Goal: Information Seeking & Learning: Learn about a topic

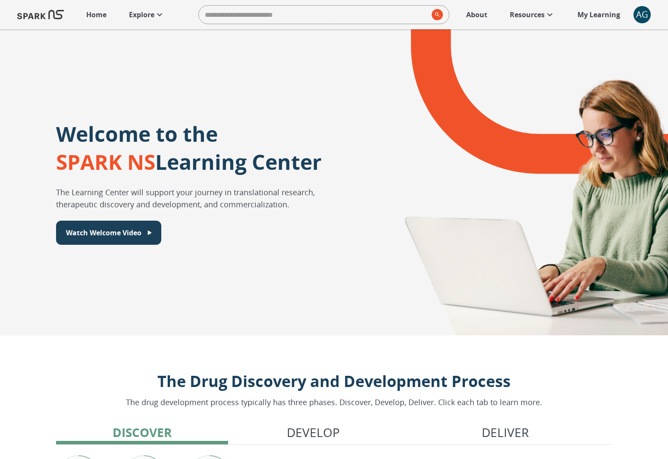
click at [144, 16] on p "Explore" at bounding box center [141, 14] width 25 height 10
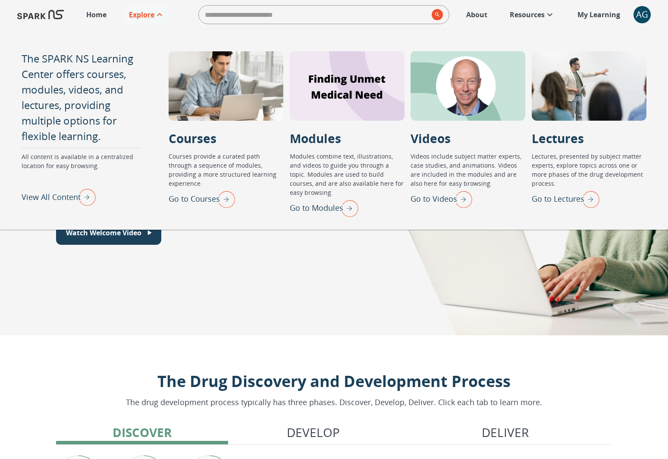
click at [90, 201] on img "View All Content" at bounding box center [85, 197] width 22 height 22
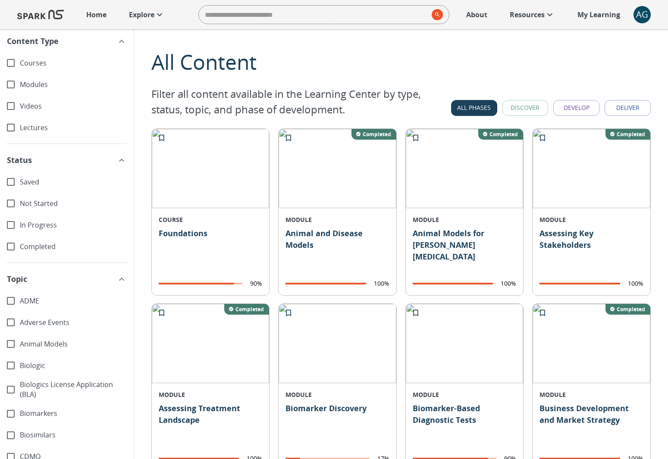
click at [39, 122] on div "Lectures" at bounding box center [67, 128] width 134 height 22
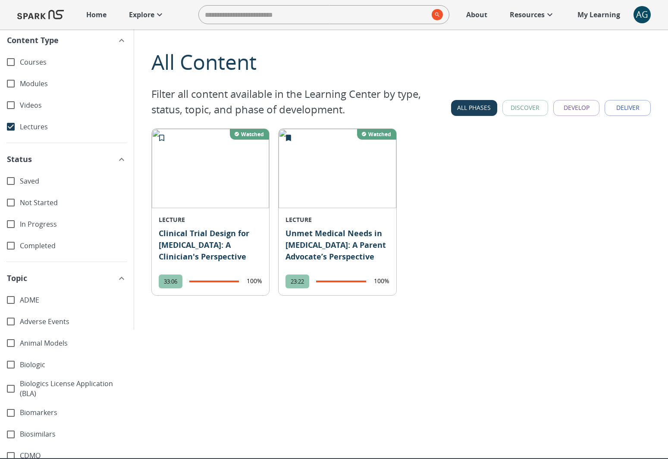
click at [38, 123] on span "Lectures" at bounding box center [73, 127] width 107 height 10
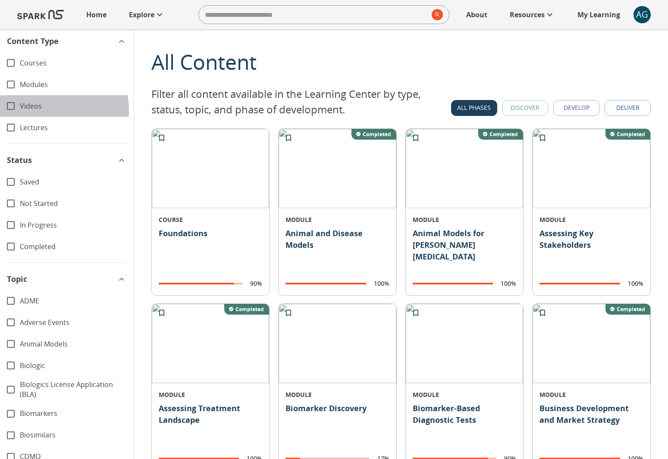
click at [33, 111] on div "Videos" at bounding box center [67, 106] width 134 height 22
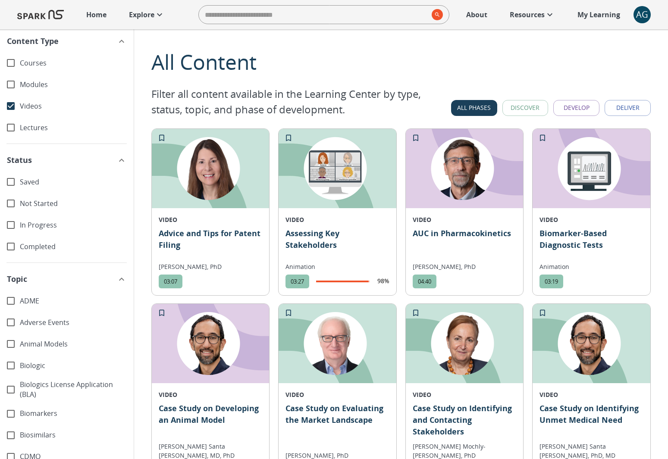
click at [33, 111] on div "Videos" at bounding box center [67, 106] width 134 height 22
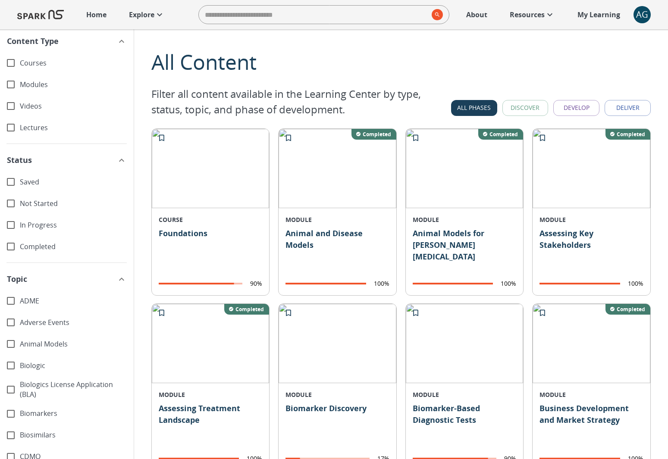
click at [30, 87] on span "Modules" at bounding box center [73, 85] width 107 height 10
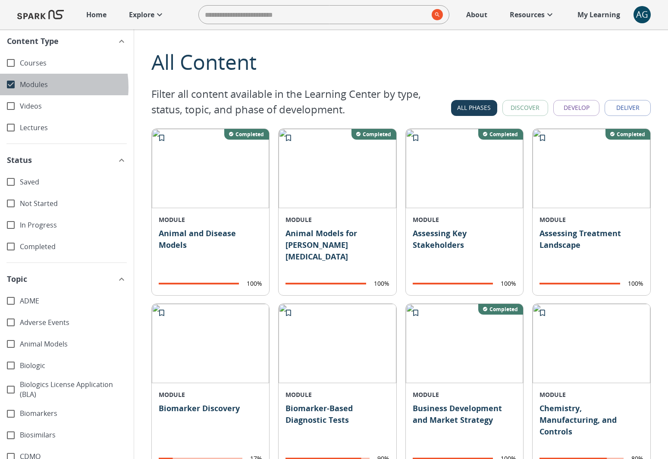
click at [30, 87] on span "Modules" at bounding box center [73, 85] width 107 height 10
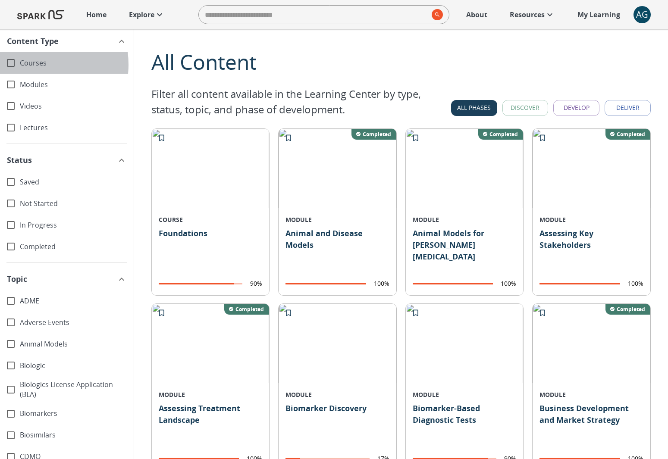
click at [28, 65] on span "Courses" at bounding box center [73, 63] width 107 height 10
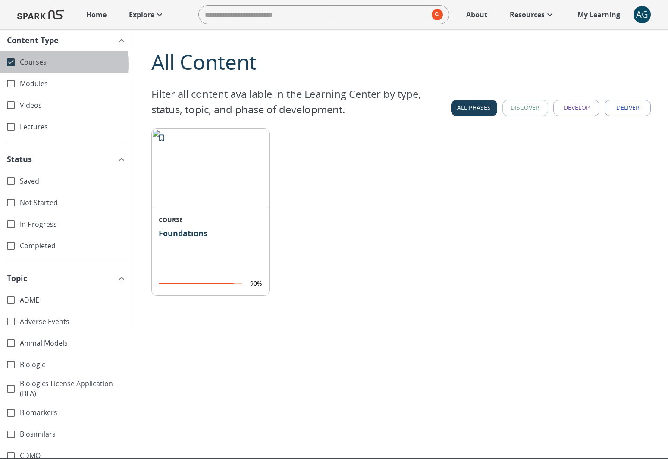
click at [28, 64] on span "Courses" at bounding box center [73, 62] width 107 height 10
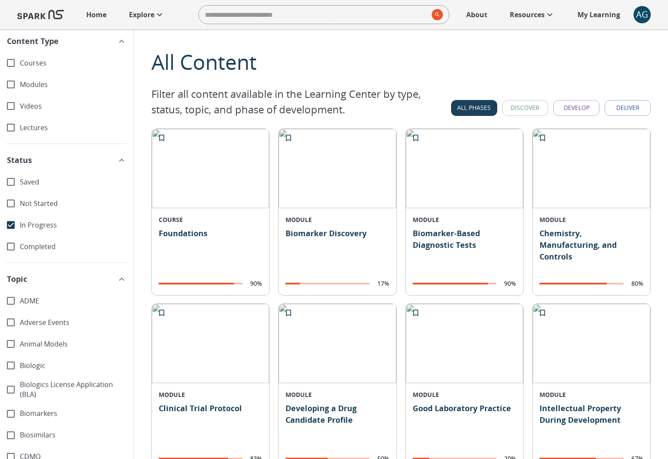
click at [20, 195] on div "Not Started" at bounding box center [67, 204] width 134 height 22
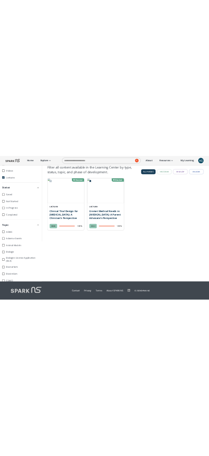
scroll to position [58, 0]
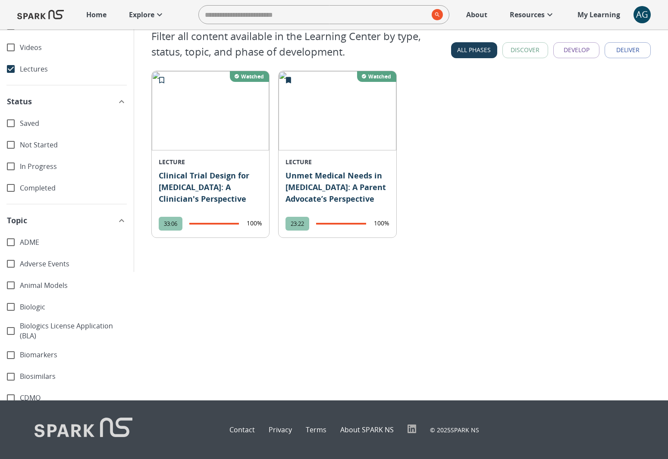
click at [139, 14] on p "Explore" at bounding box center [141, 14] width 25 height 10
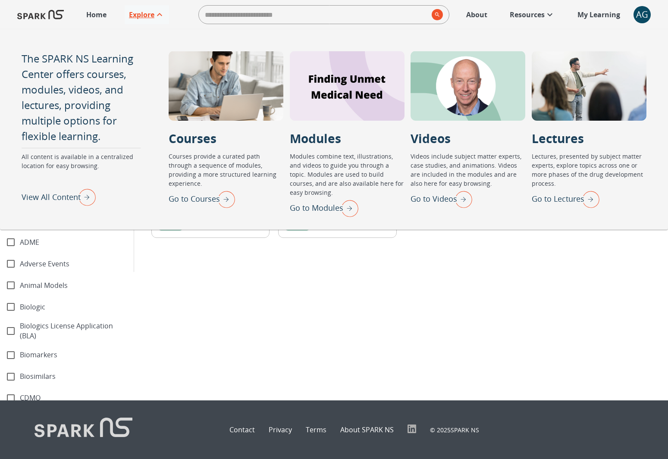
click at [154, 17] on p "Explore" at bounding box center [141, 14] width 25 height 10
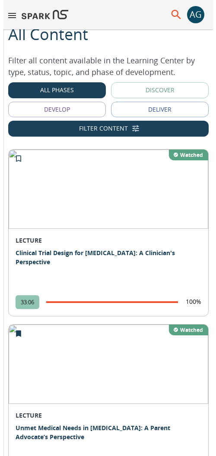
scroll to position [0, 0]
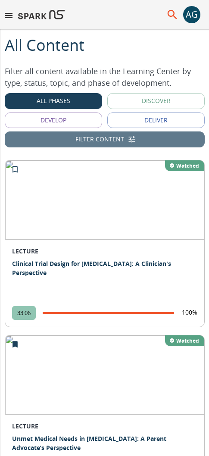
click at [107, 136] on button "Filter Content" at bounding box center [105, 140] width 200 height 16
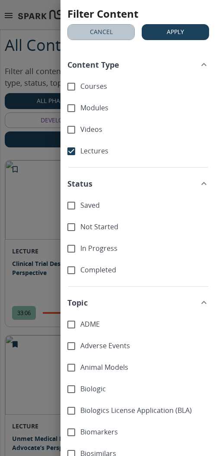
click at [98, 33] on button "Cancel" at bounding box center [100, 32] width 67 height 16
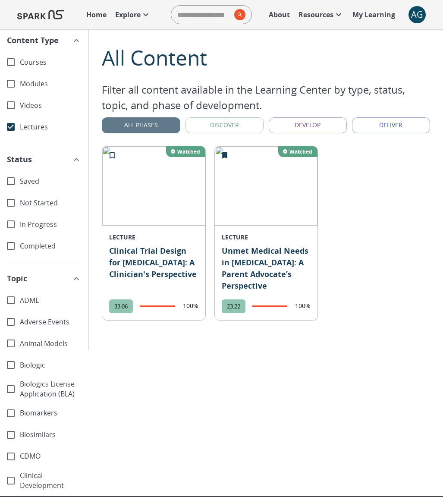
click at [162, 126] on button "All Phases" at bounding box center [141, 125] width 78 height 16
